Goal: Task Accomplishment & Management: Manage account settings

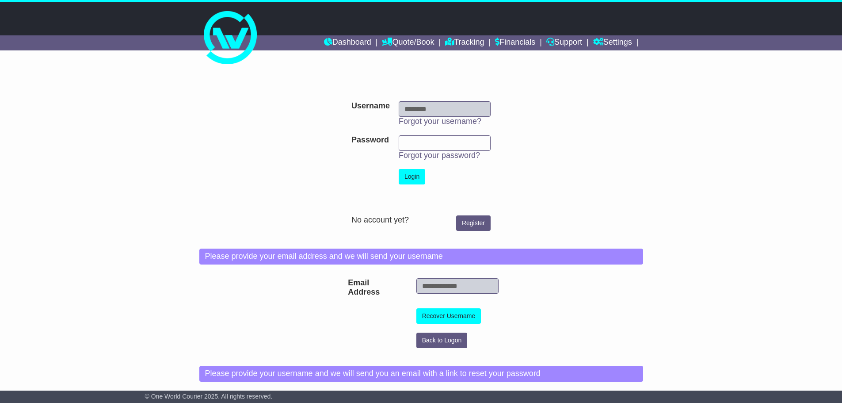
click at [454, 106] on input "Username" at bounding box center [445, 108] width 92 height 15
click at [484, 110] on input "Username" at bounding box center [445, 108] width 92 height 15
type input "**********"
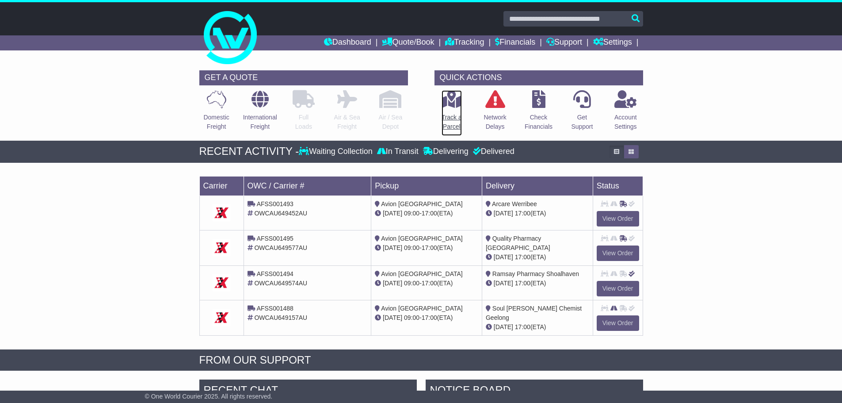
click at [455, 103] on icon at bounding box center [452, 99] width 20 height 18
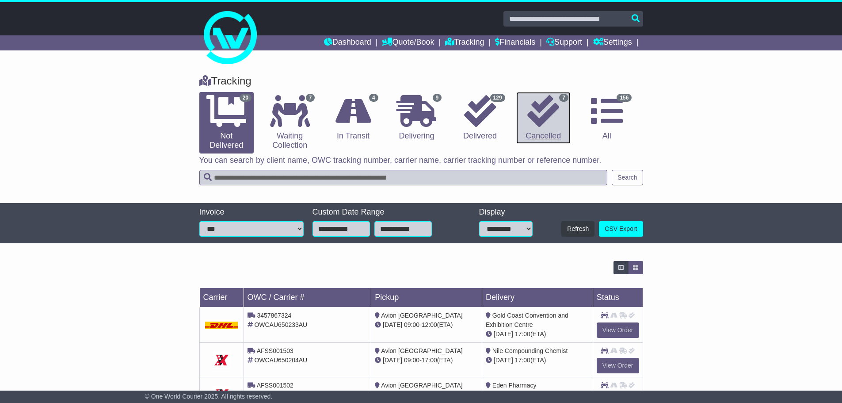
click at [544, 118] on icon at bounding box center [543, 111] width 32 height 32
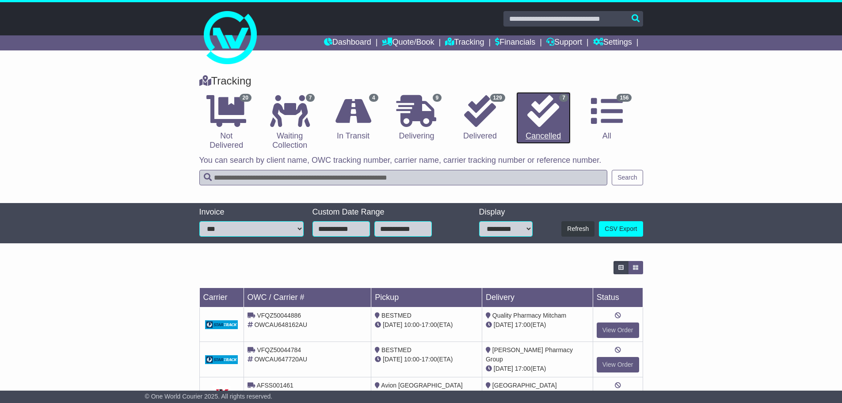
click at [544, 118] on icon at bounding box center [543, 111] width 32 height 32
click at [598, 115] on icon at bounding box center [607, 111] width 32 height 32
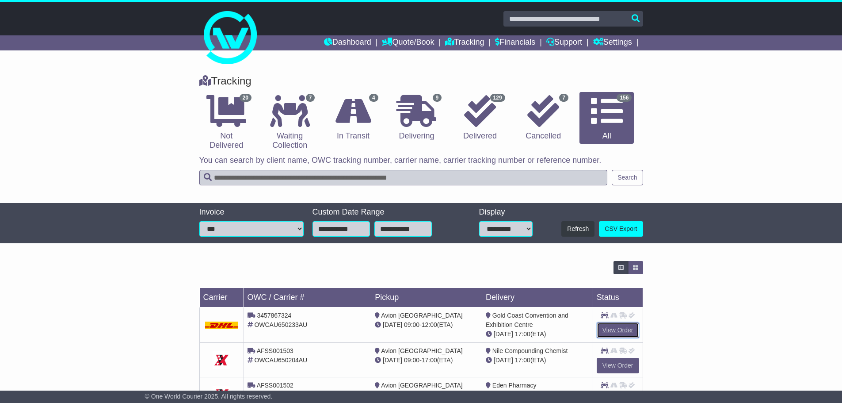
click at [609, 331] on link "View Order" at bounding box center [618, 329] width 42 height 15
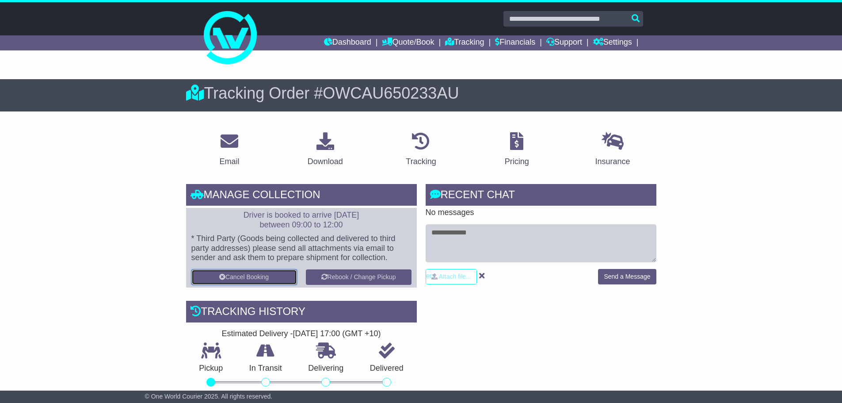
click at [257, 273] on button "Cancel Booking" at bounding box center [244, 276] width 106 height 15
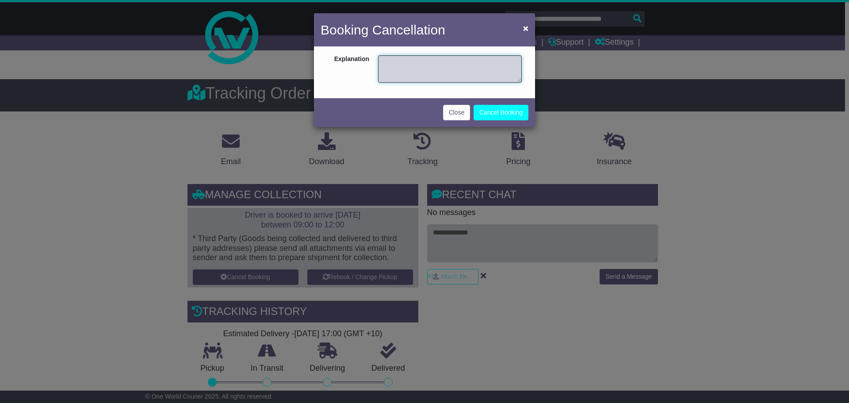
click at [436, 72] on textarea at bounding box center [450, 68] width 144 height 27
type textarea "*"
click at [492, 109] on button "Cancel Booking" at bounding box center [500, 112] width 55 height 15
